Goal: Navigation & Orientation: Find specific page/section

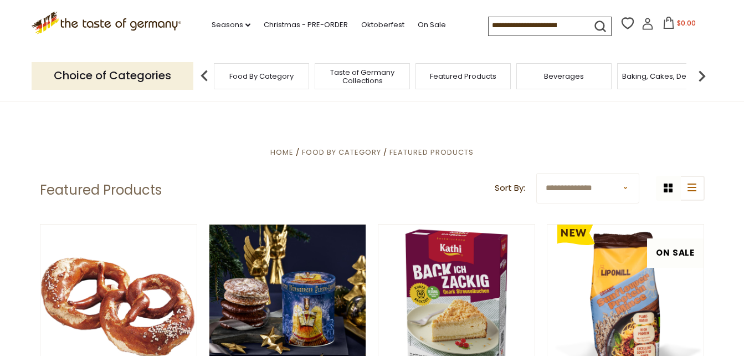
click at [701, 73] on img at bounding box center [702, 76] width 22 height 22
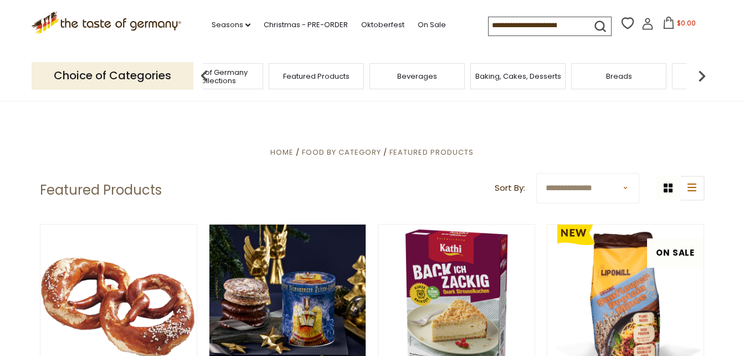
click at [529, 76] on span "Baking, Cakes, Desserts" at bounding box center [518, 76] width 86 height 8
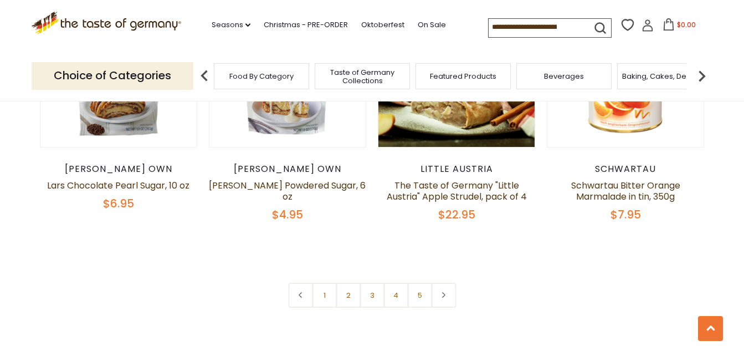
scroll to position [2604, 0]
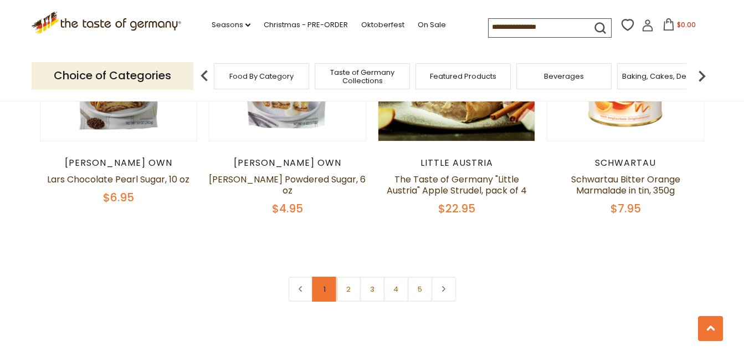
click at [326, 276] on link "1" at bounding box center [324, 288] width 25 height 25
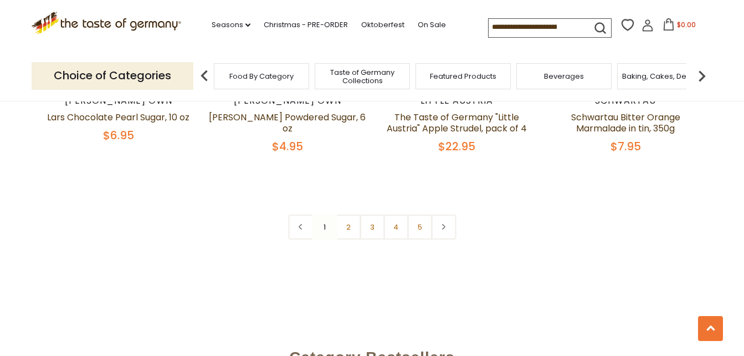
scroll to position [2659, 0]
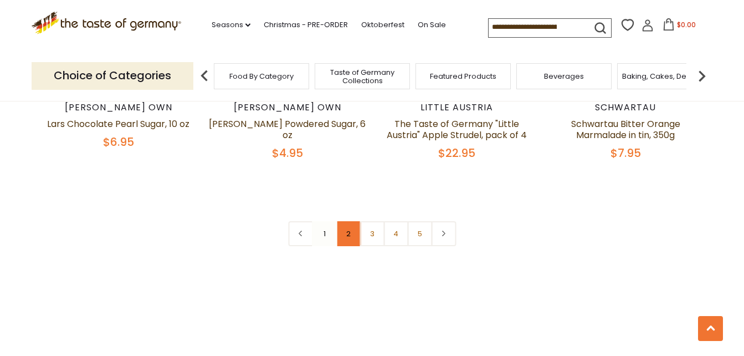
click at [349, 221] on link "2" at bounding box center [348, 233] width 25 height 25
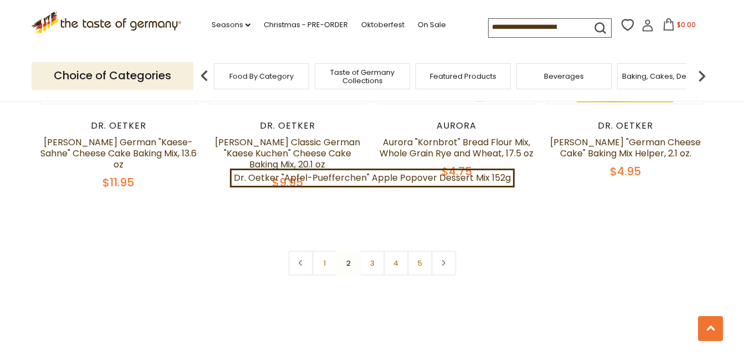
scroll to position [2630, 0]
click at [371, 250] on link "3" at bounding box center [372, 262] width 25 height 25
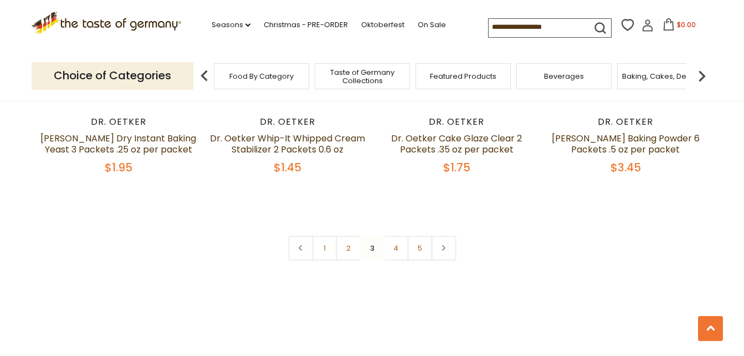
scroll to position [2686, 0]
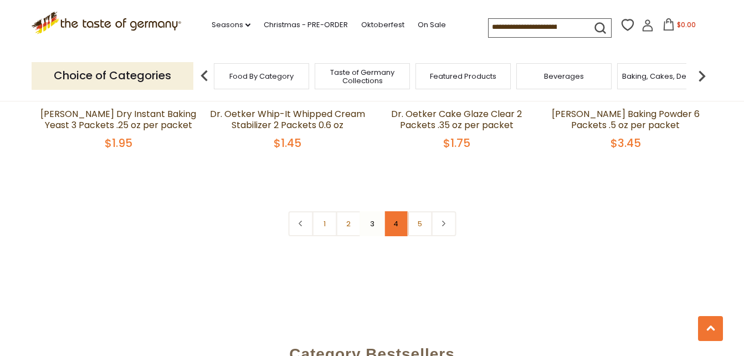
click at [402, 211] on link "4" at bounding box center [395, 223] width 25 height 25
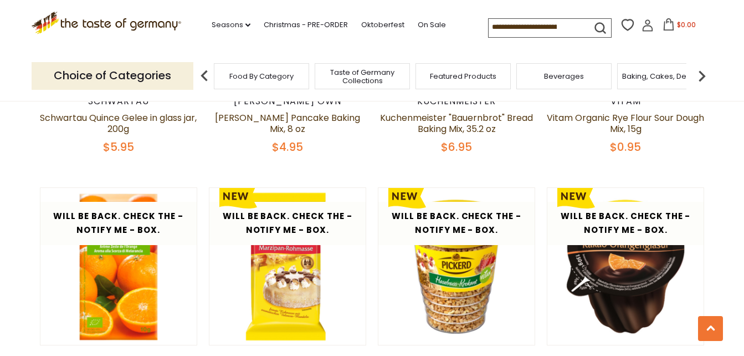
scroll to position [2132, 0]
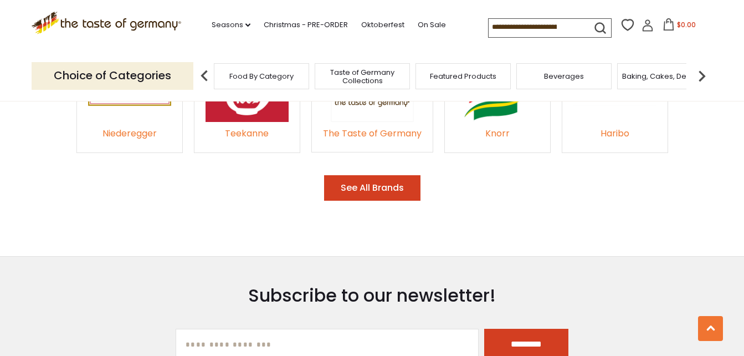
scroll to position [1725, 0]
